Goal: Information Seeking & Learning: Learn about a topic

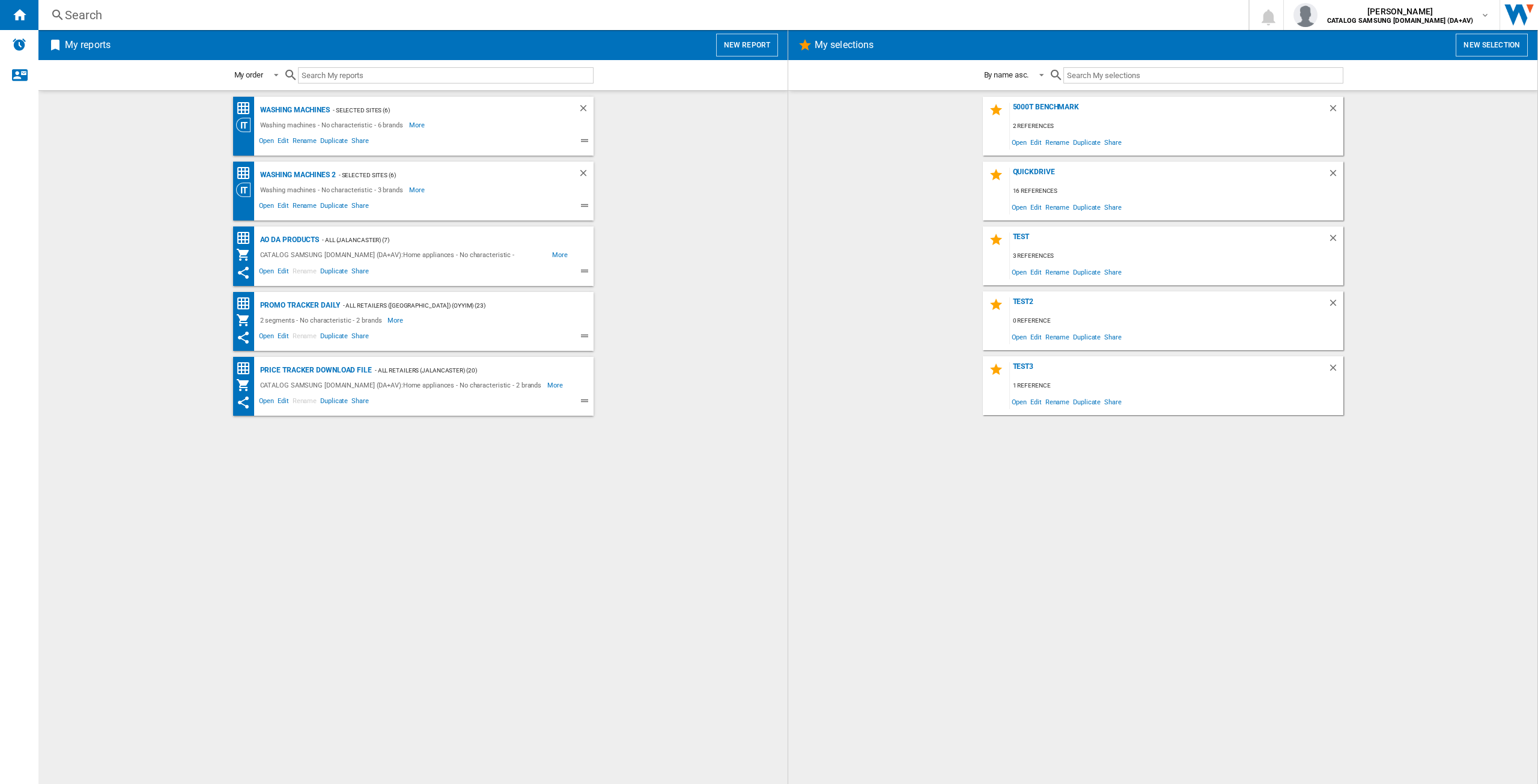
click at [127, 11] on div "Search" at bounding box center [641, 15] width 1152 height 17
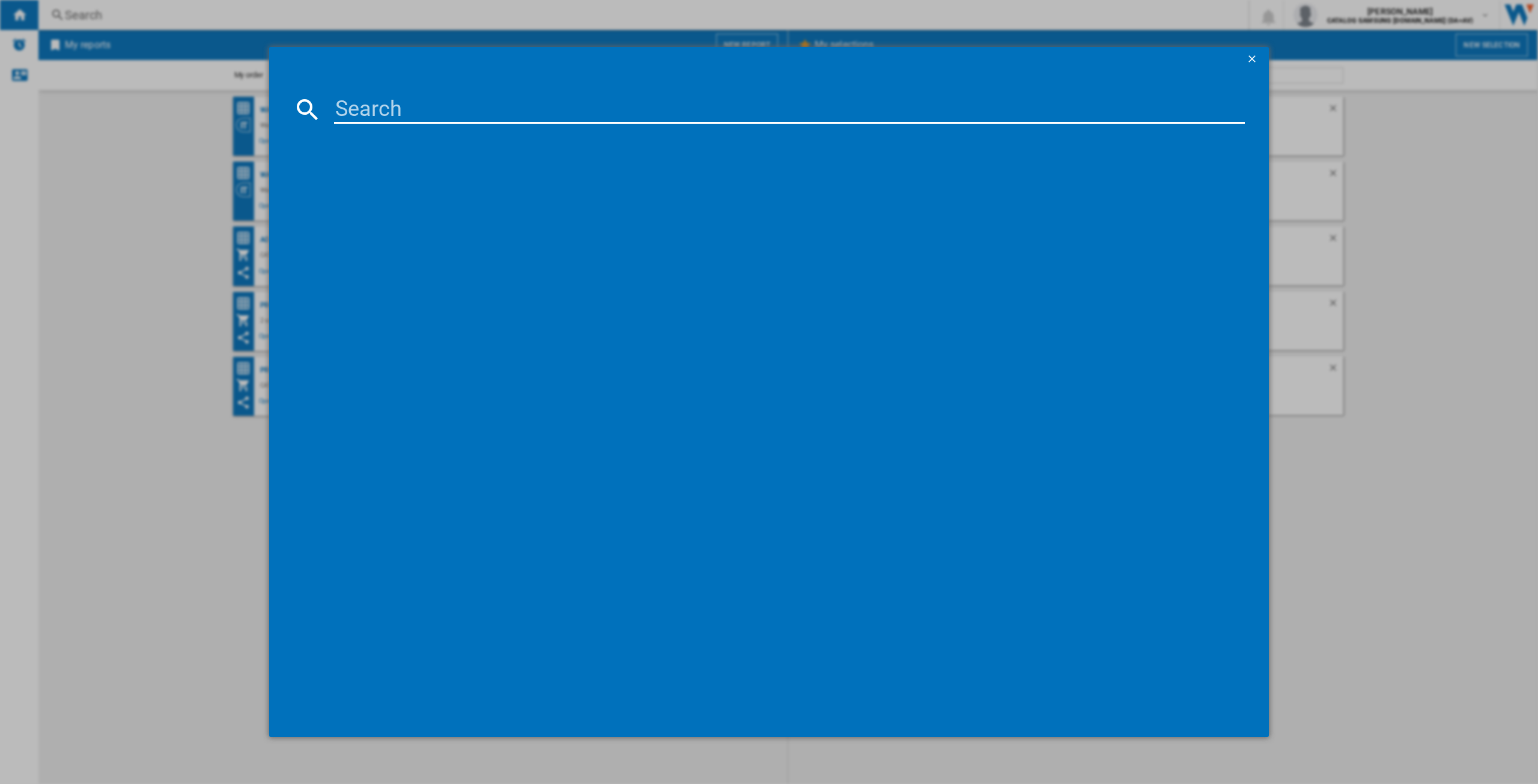
click at [405, 103] on input at bounding box center [789, 109] width 911 height 29
type input "ww80cgc"
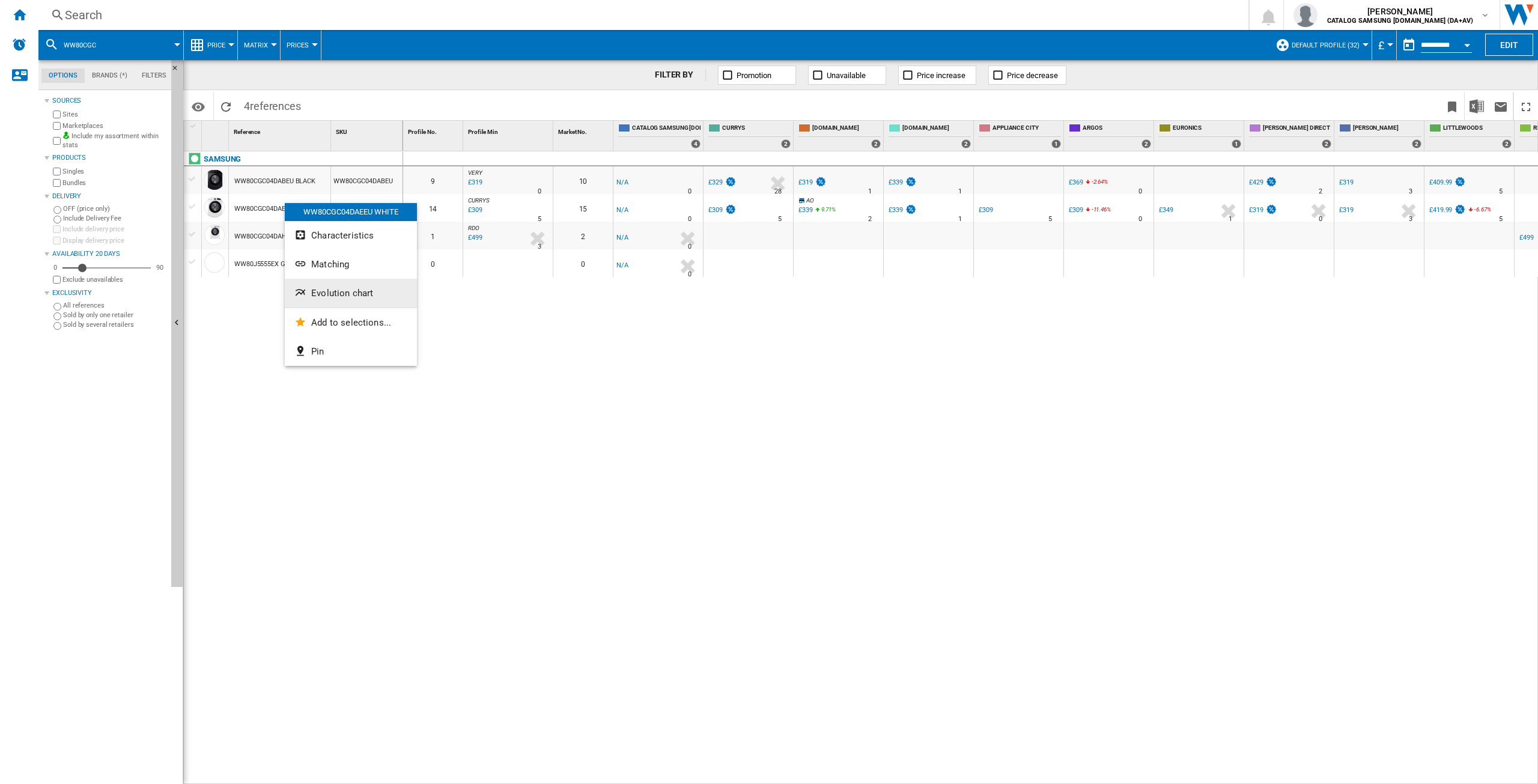
click at [335, 287] on button "Evolution chart" at bounding box center [350, 293] width 132 height 29
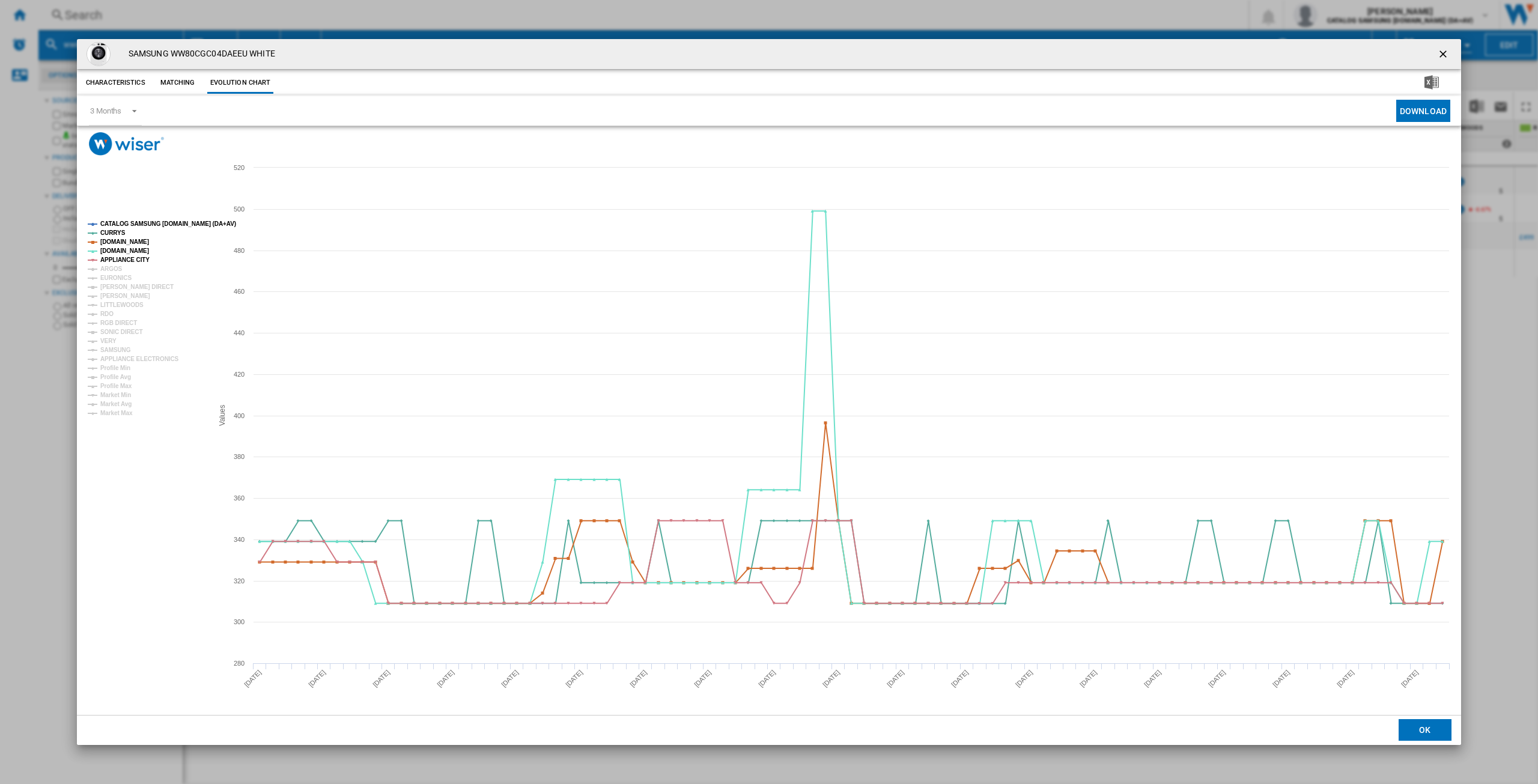
click at [119, 221] on tspan "CATALOG SAMSUNG [DOMAIN_NAME] (DA+AV)" at bounding box center [168, 224] width 136 height 7
click at [112, 266] on tspan "ARGOS" at bounding box center [111, 269] width 22 height 7
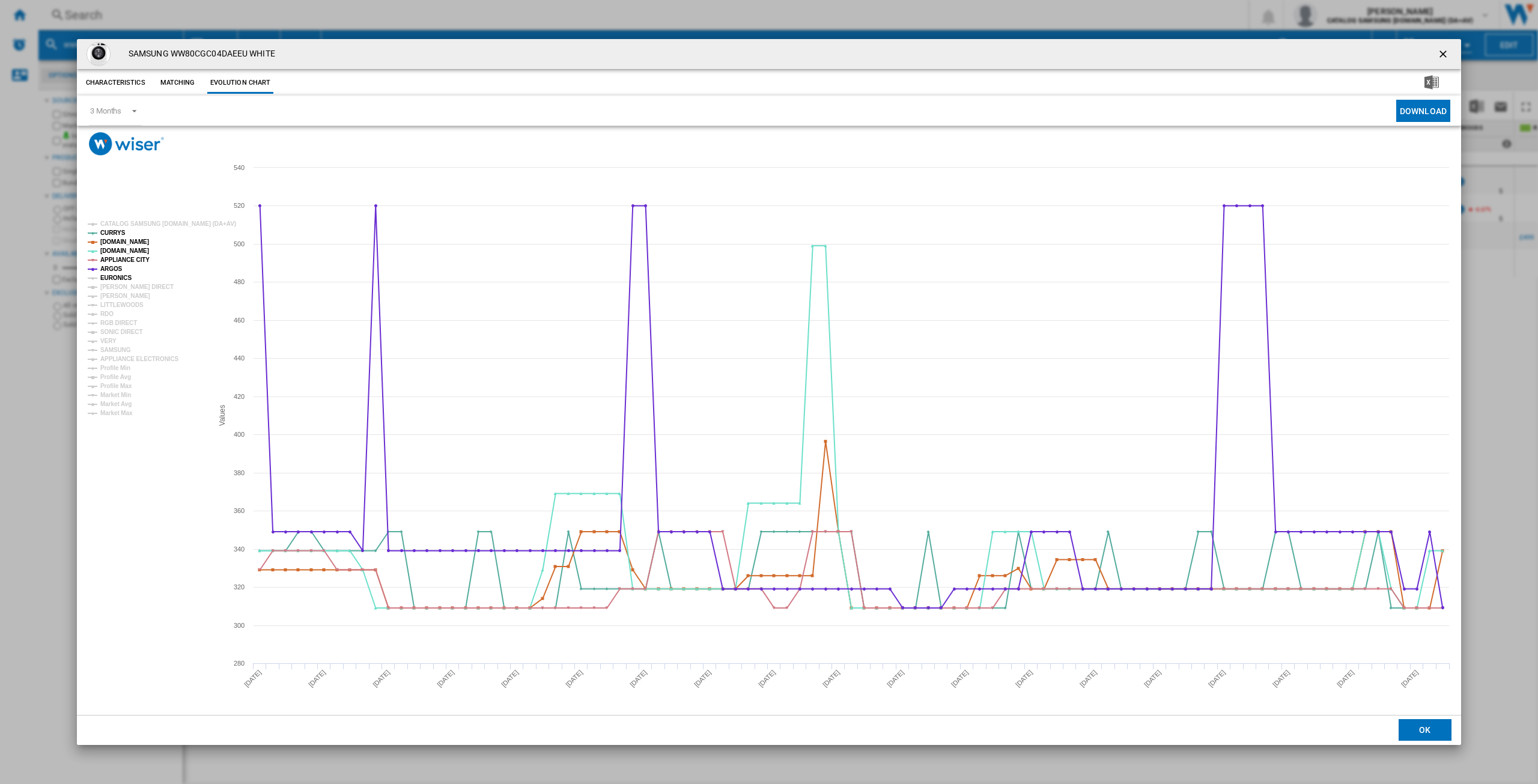
click at [109, 280] on tspan "EURONICS" at bounding box center [115, 278] width 31 height 7
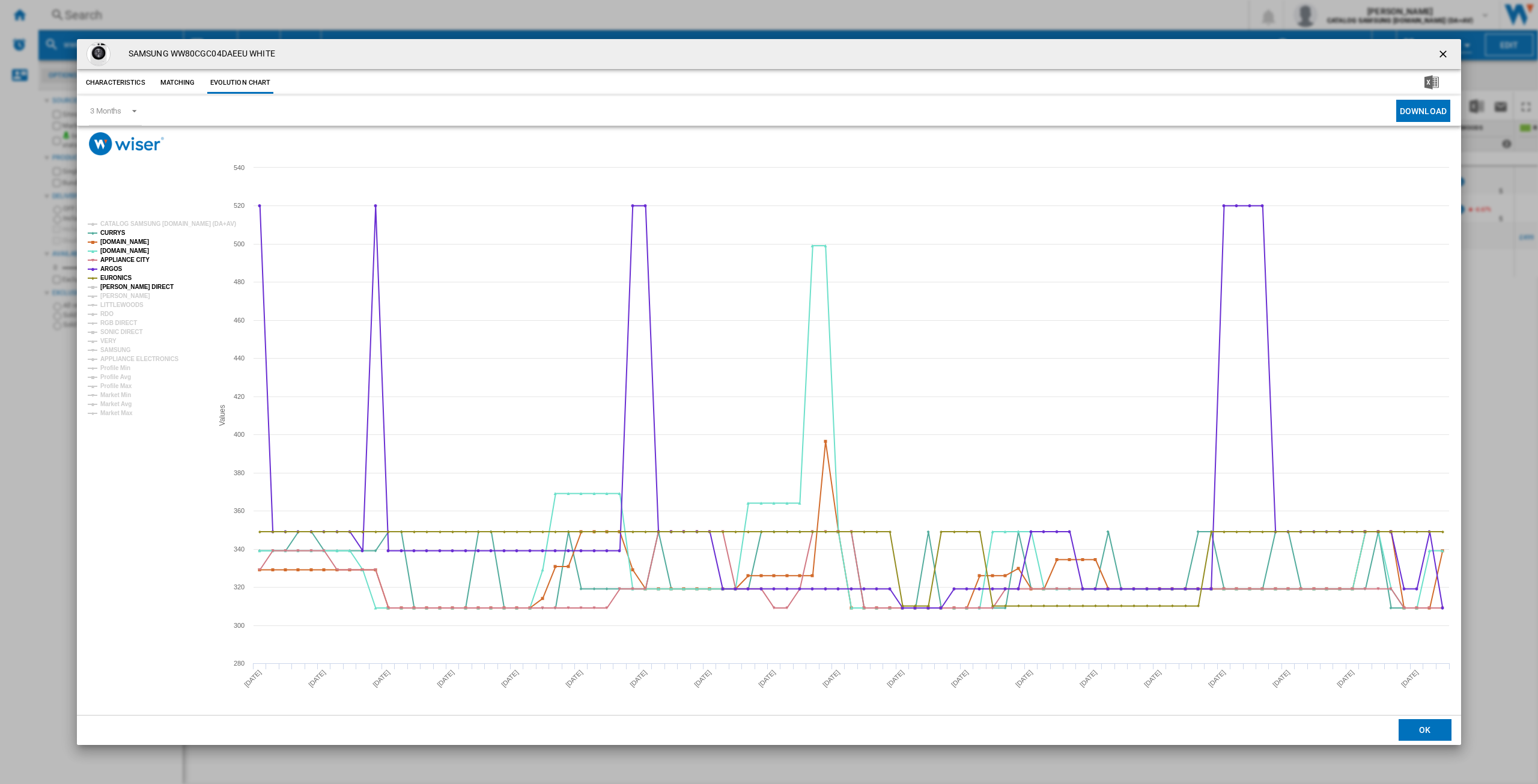
click at [111, 284] on tspan "[PERSON_NAME] DIRECT" at bounding box center [136, 287] width 73 height 7
click at [109, 295] on tspan "[PERSON_NAME]" at bounding box center [124, 295] width 50 height 7
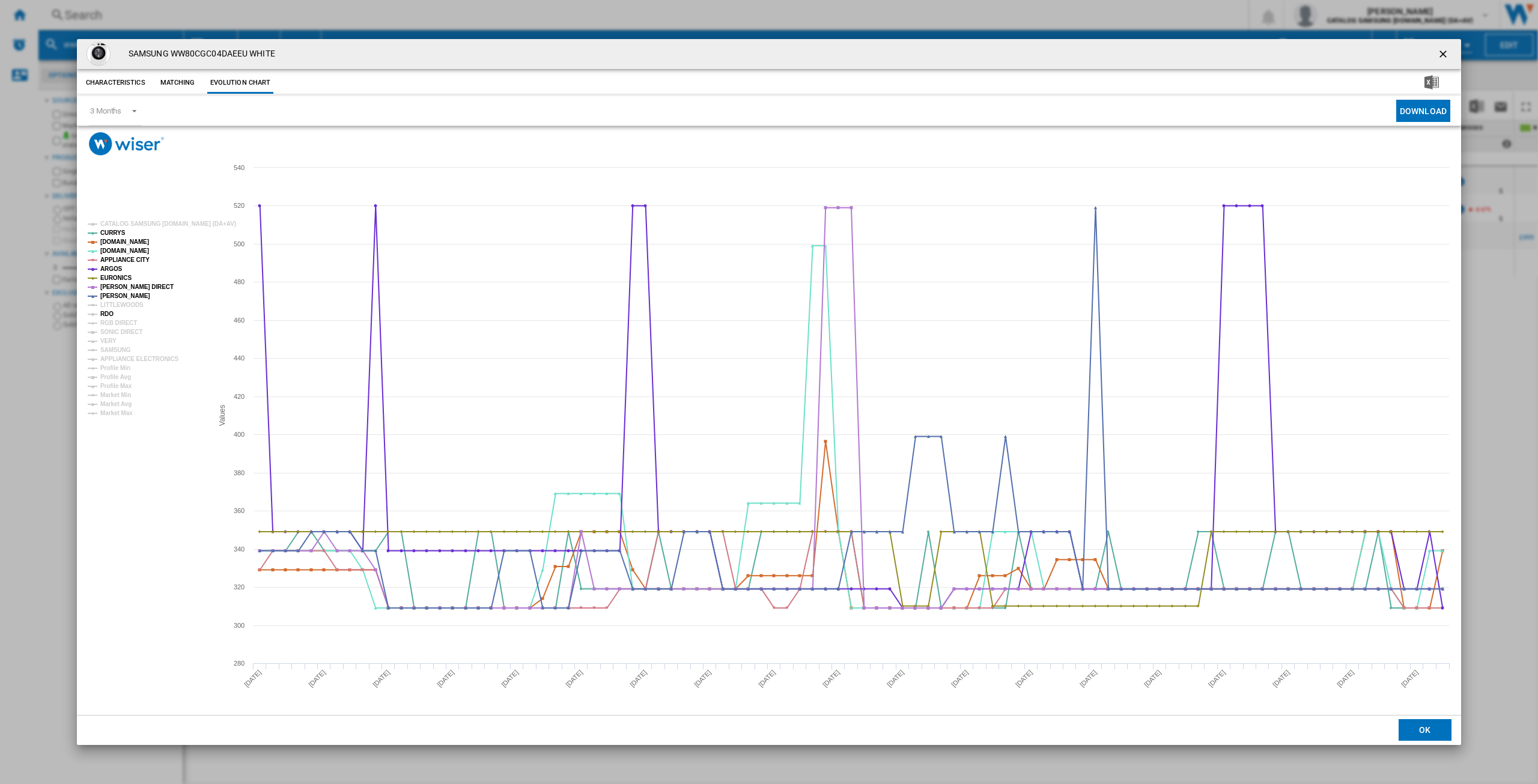
click at [107, 312] on tspan "RDO" at bounding box center [107, 314] width 13 height 7
click at [110, 322] on tspan "RGB DIRECT" at bounding box center [118, 323] width 37 height 7
click at [109, 328] on tspan "SONIC DIRECT" at bounding box center [121, 332] width 42 height 7
click at [104, 337] on tspan "VERY" at bounding box center [107, 341] width 16 height 7
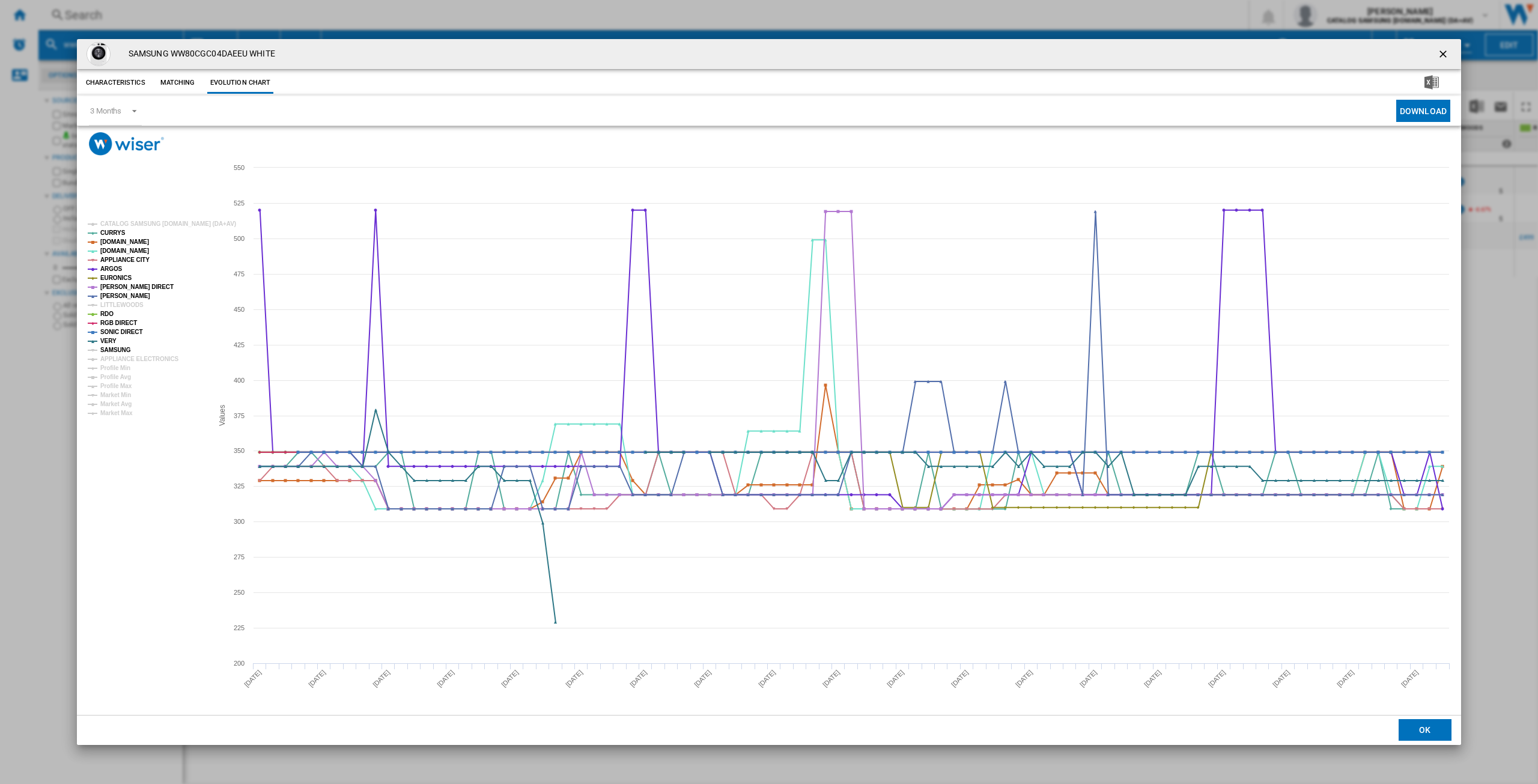
click at [114, 347] on tspan "SAMSUNG" at bounding box center [115, 350] width 30 height 7
click at [126, 356] on tspan "APPLIANCE ELECTRONICS" at bounding box center [139, 359] width 79 height 7
click at [1446, 52] on ng-md-icon "getI18NText('BUTTONS.CLOSE_DIALOG')" at bounding box center [1443, 55] width 14 height 14
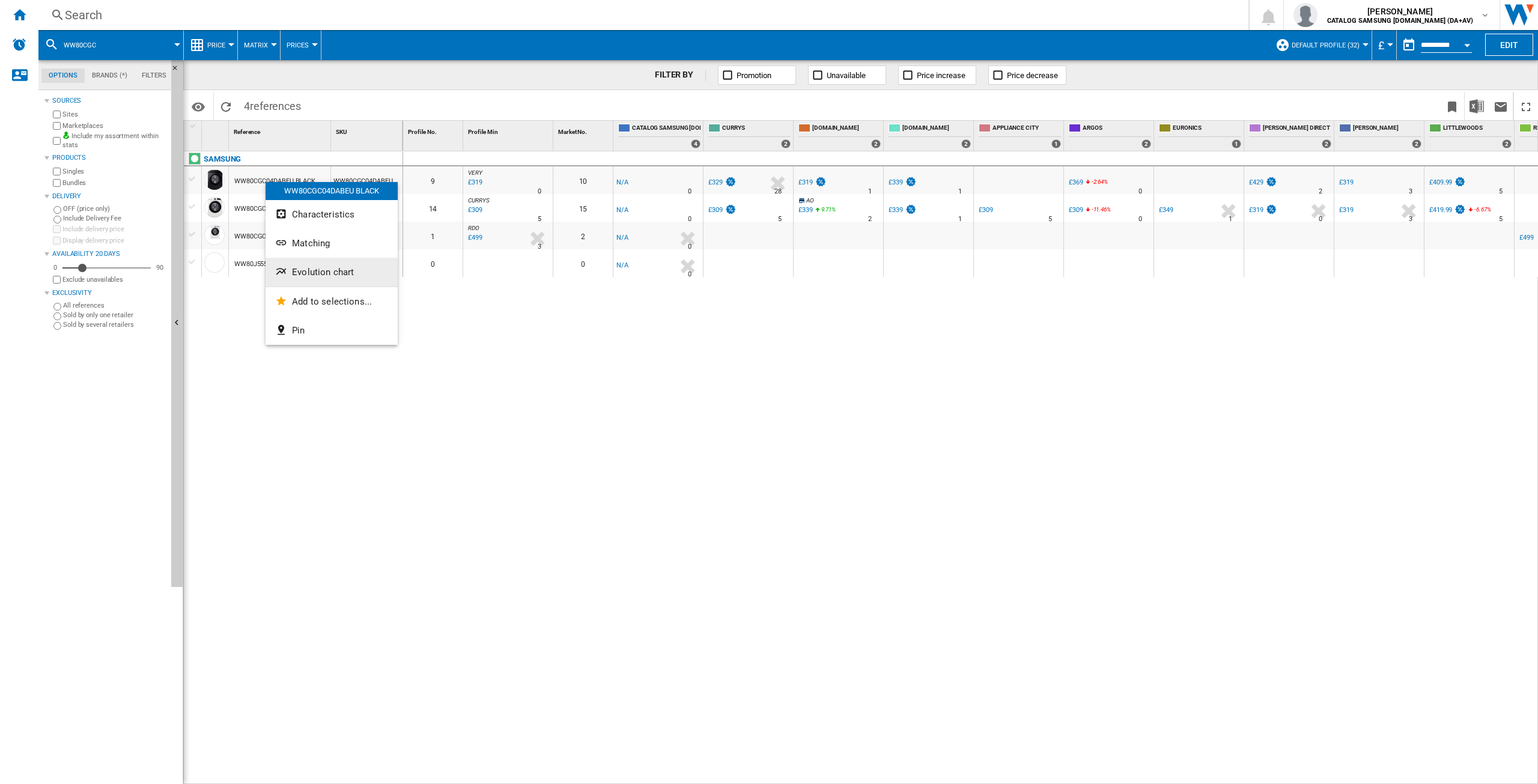
click at [324, 270] on span "Evolution chart" at bounding box center [323, 272] width 62 height 11
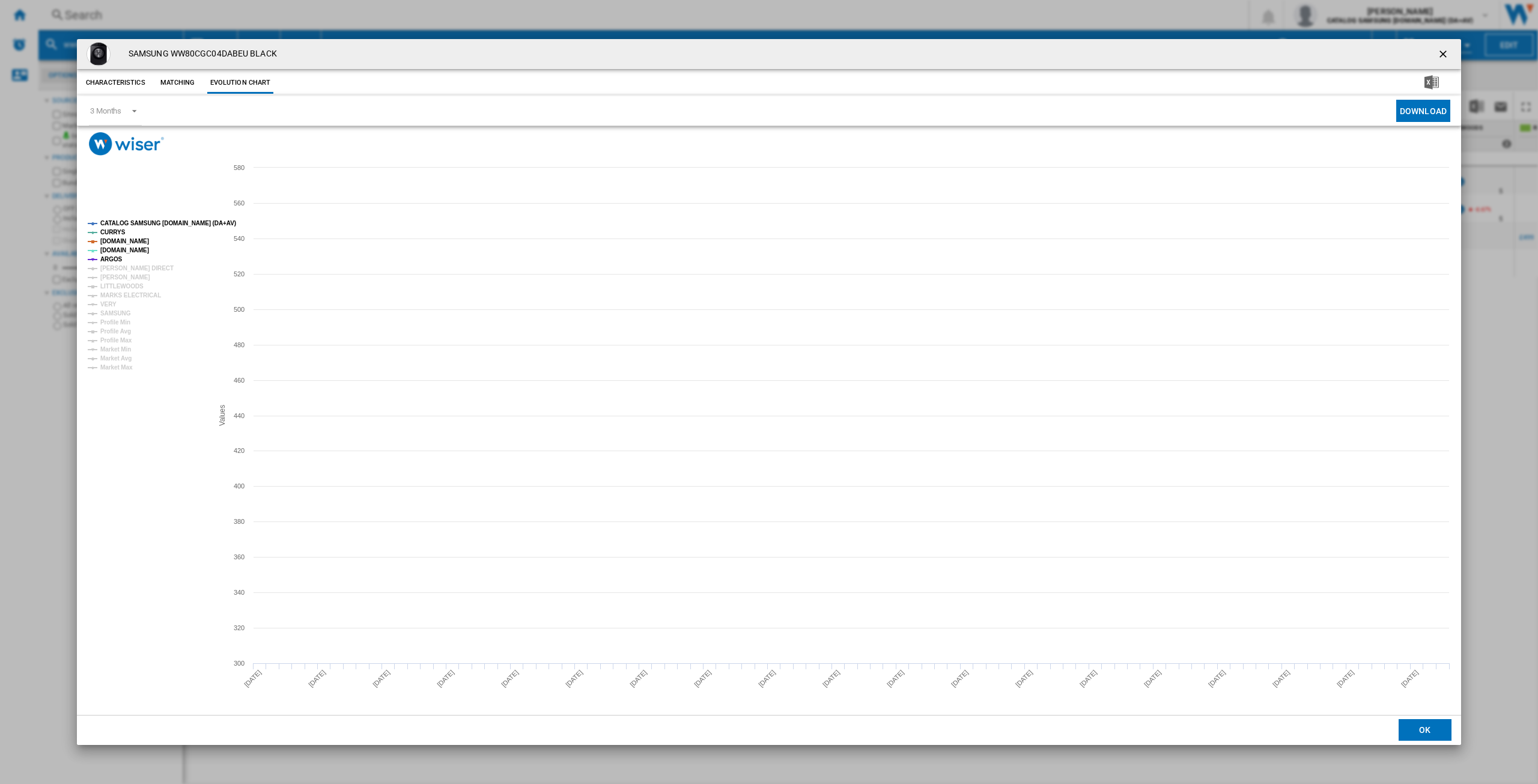
click at [129, 220] on tspan "CATALOG SAMSUNG [DOMAIN_NAME] (DA+AV)" at bounding box center [168, 223] width 136 height 7
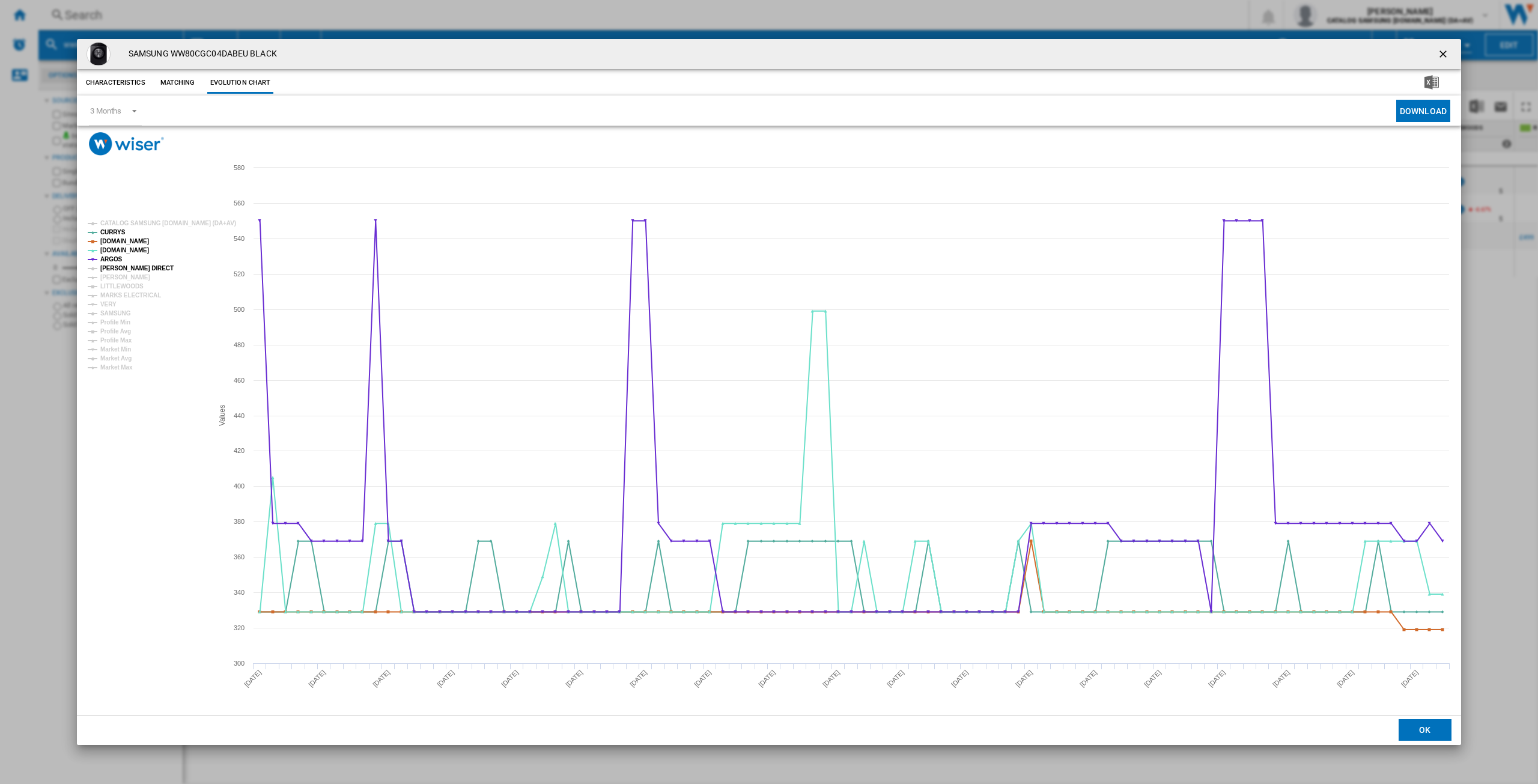
click at [113, 267] on tspan "[PERSON_NAME] DIRECT" at bounding box center [136, 269] width 73 height 7
click at [115, 275] on tspan "[PERSON_NAME]" at bounding box center [124, 277] width 50 height 7
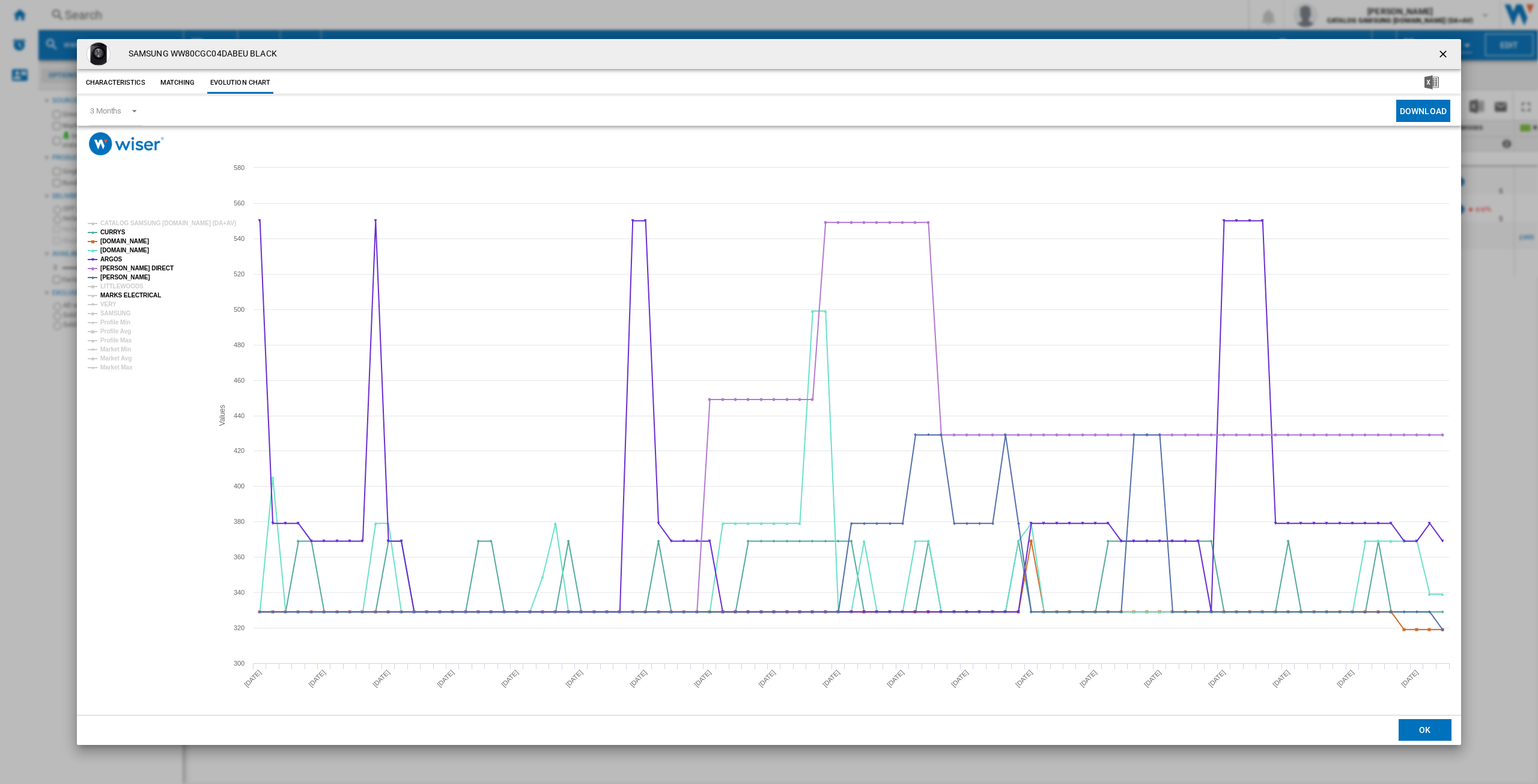
drag, startPoint x: 115, startPoint y: 295, endPoint x: 109, endPoint y: 299, distance: 7.2
click at [114, 295] on tspan "MARKS ELECTRICAL" at bounding box center [130, 295] width 60 height 7
click at [109, 301] on tspan "VERY" at bounding box center [107, 304] width 16 height 7
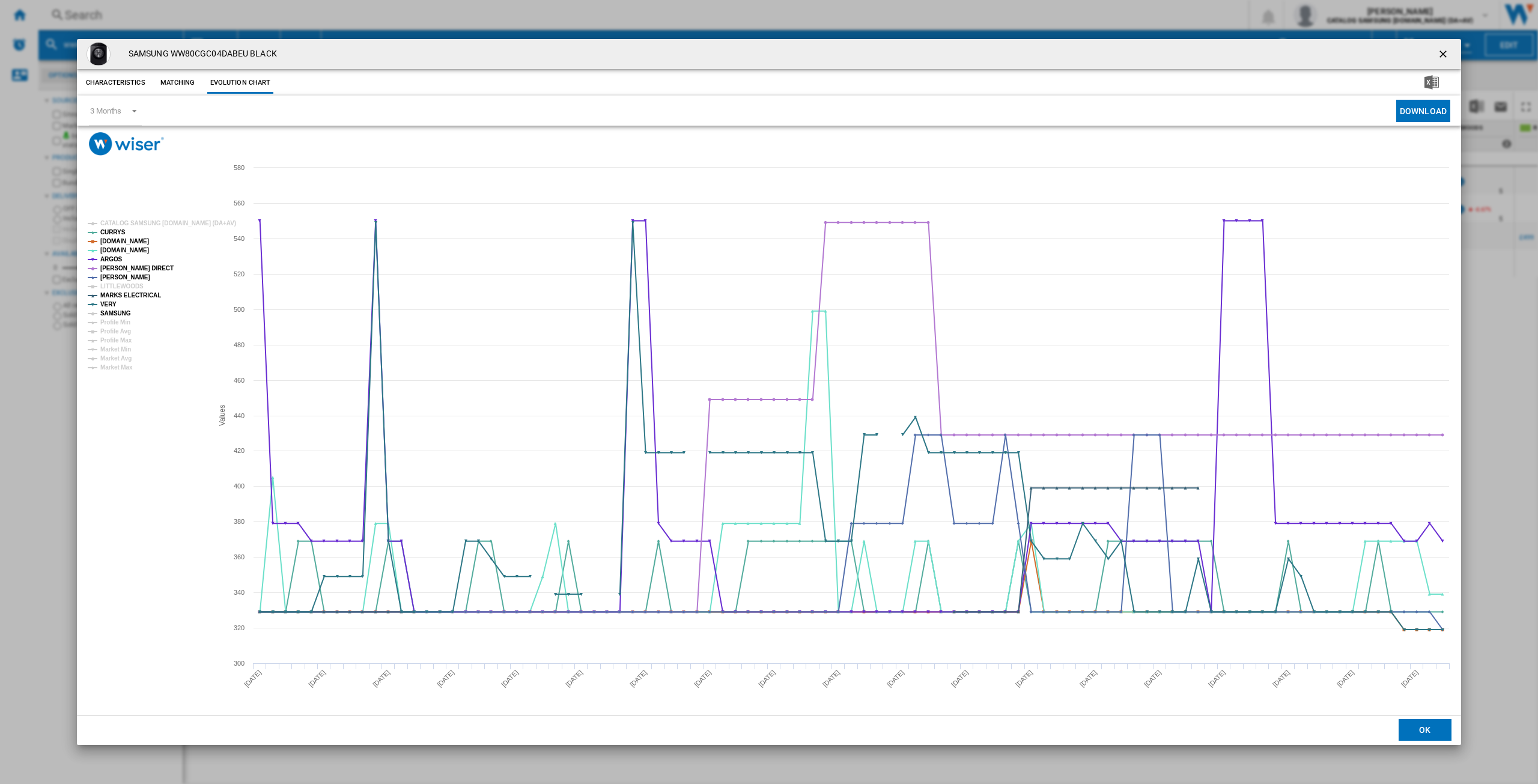
click at [113, 311] on tspan "SAMSUNG" at bounding box center [115, 313] width 30 height 7
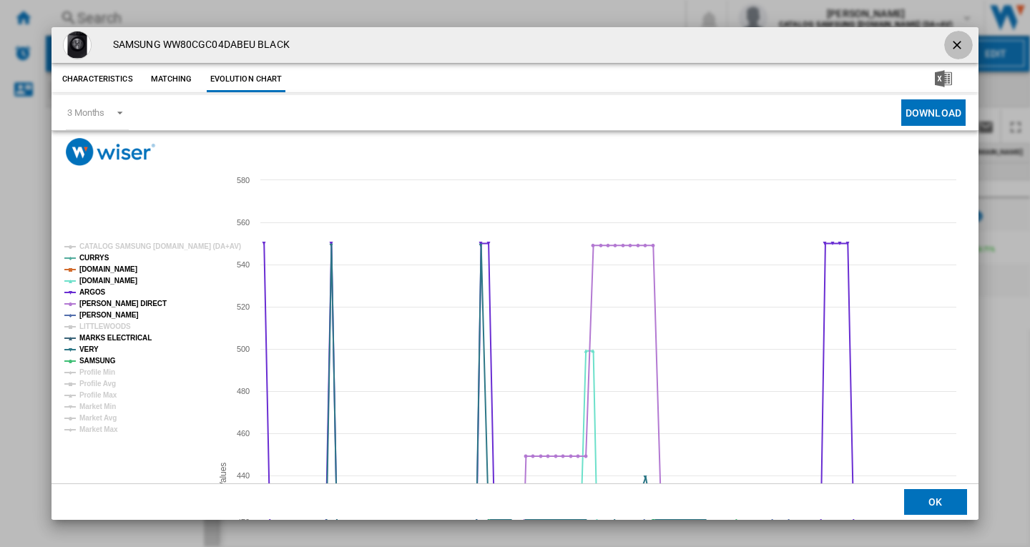
click at [950, 41] on ng-md-icon "getI18NText('BUTTONS.CLOSE_DIALOG')" at bounding box center [958, 46] width 17 height 17
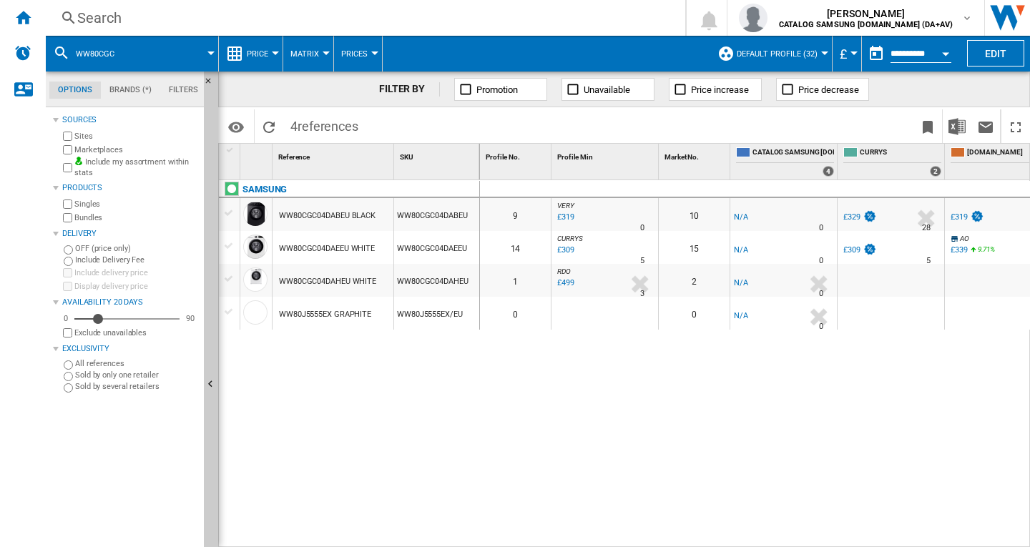
click at [948, 41] on button "Open calendar" at bounding box center [946, 52] width 26 height 26
